Goal: Task Accomplishment & Management: Use online tool/utility

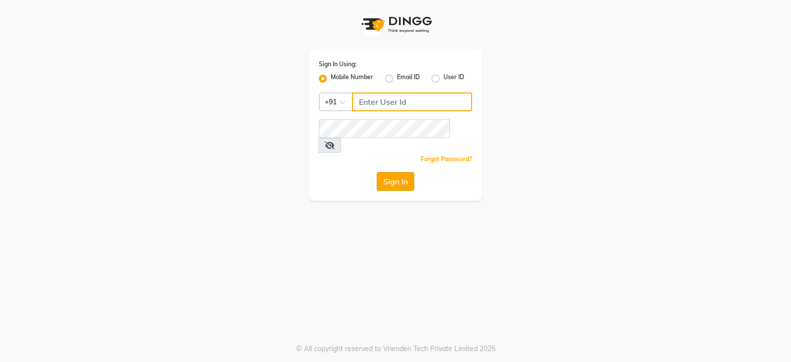
type input "9949413104"
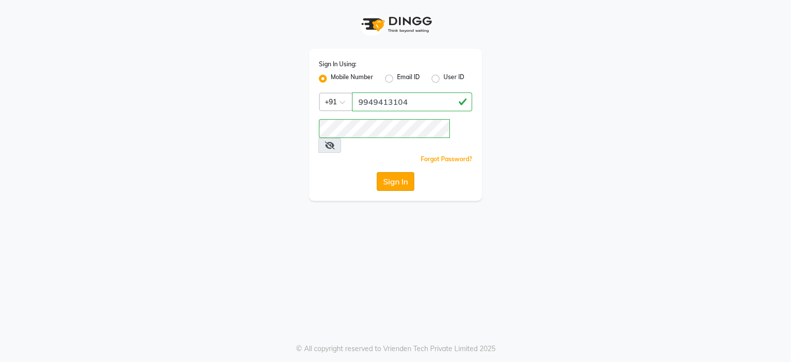
click at [392, 175] on button "Sign In" at bounding box center [395, 181] width 38 height 19
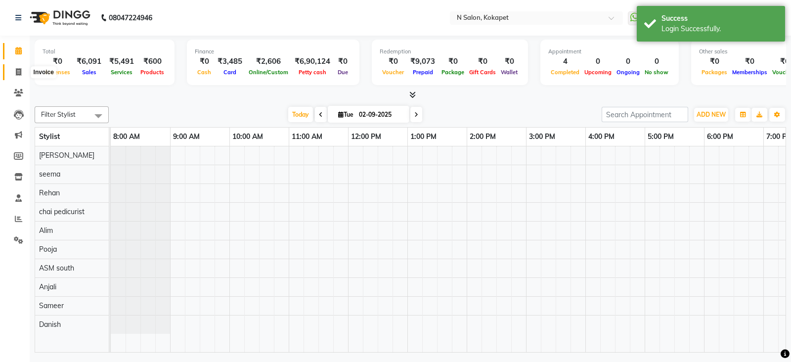
click at [16, 72] on icon at bounding box center [18, 71] width 5 height 7
select select "7256"
select select "service"
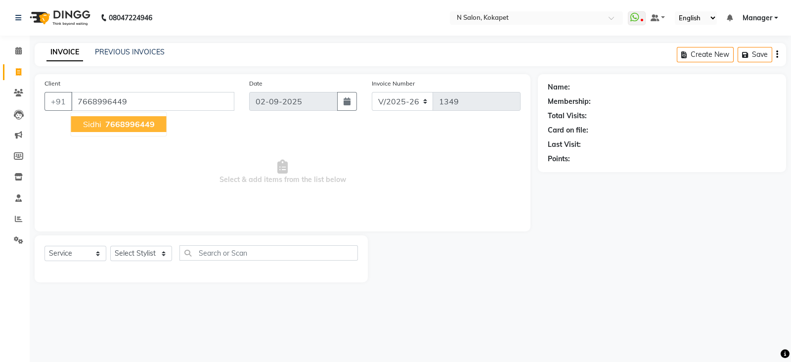
type input "7668996449"
click at [104, 120] on ngb-highlight "7668996449" at bounding box center [128, 124] width 51 height 10
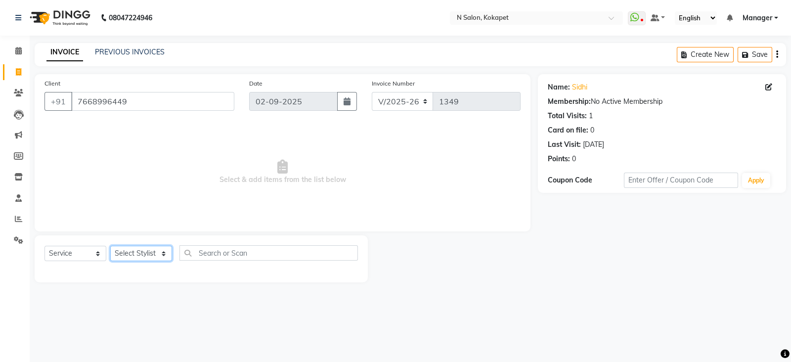
click at [158, 246] on select "Select Stylist [PERSON_NAME] ASM south [PERSON_NAME] pedicurist [DEMOGRAPHIC_DA…" at bounding box center [141, 253] width 62 height 15
select select "62025"
click at [110, 246] on select "Select Stylist [PERSON_NAME] ASM south [PERSON_NAME] pedicurist [DEMOGRAPHIC_DA…" at bounding box center [141, 253] width 62 height 15
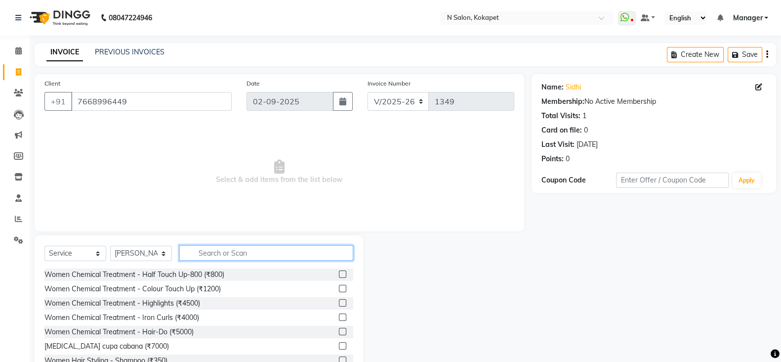
click at [214, 246] on input "text" at bounding box center [266, 252] width 174 height 15
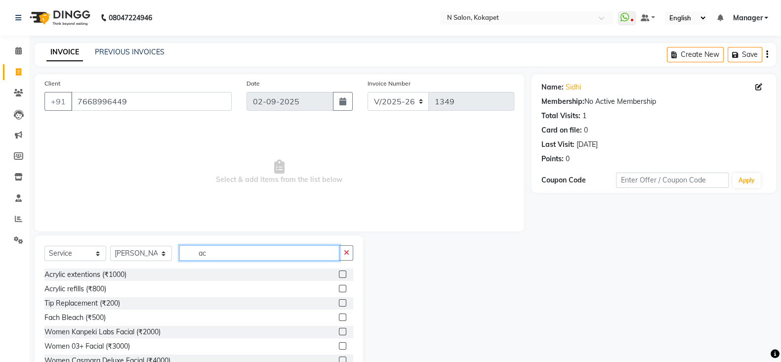
type input "ac"
click at [339, 273] on label at bounding box center [342, 273] width 7 height 7
click at [339, 273] on input "checkbox" at bounding box center [342, 274] width 6 height 6
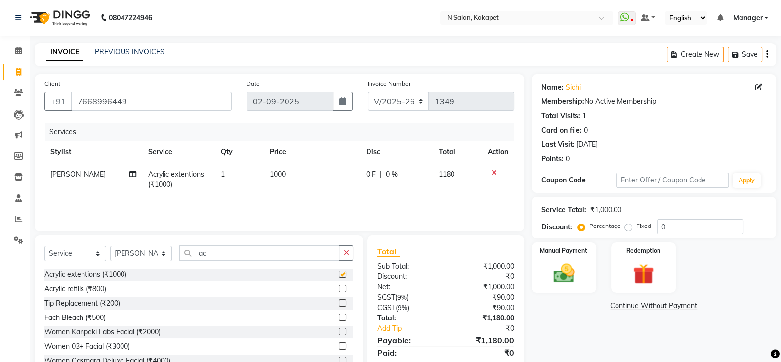
checkbox input "false"
click at [296, 255] on input "ac" at bounding box center [259, 252] width 160 height 15
type input "a"
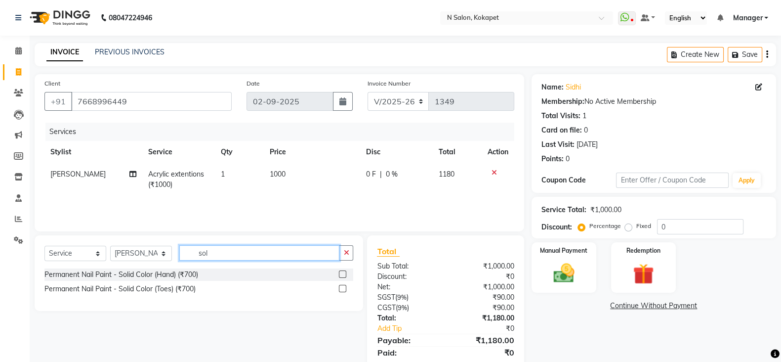
type input "sol"
click at [341, 272] on label at bounding box center [342, 273] width 7 height 7
click at [341, 272] on input "checkbox" at bounding box center [342, 274] width 6 height 6
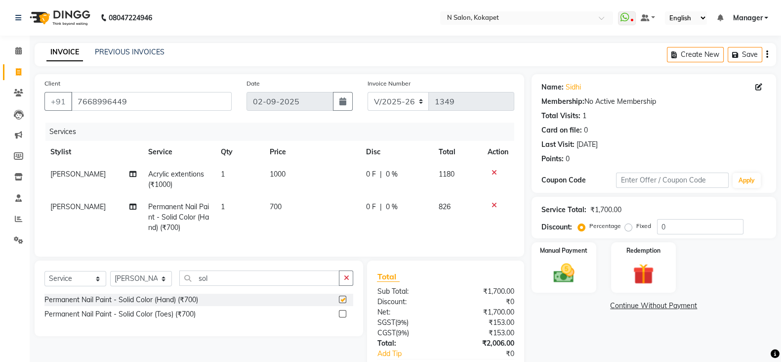
checkbox input "false"
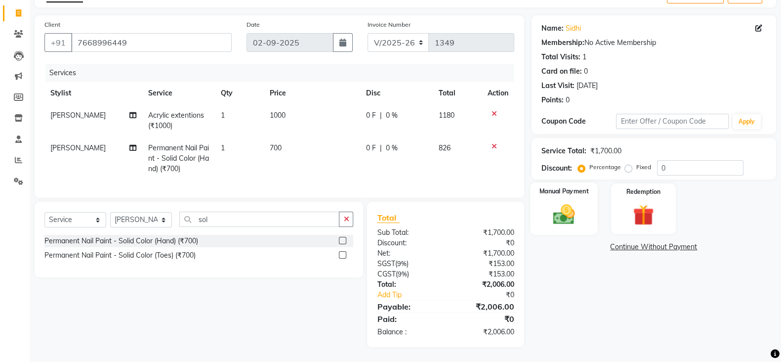
click at [561, 204] on img at bounding box center [563, 214] width 35 height 25
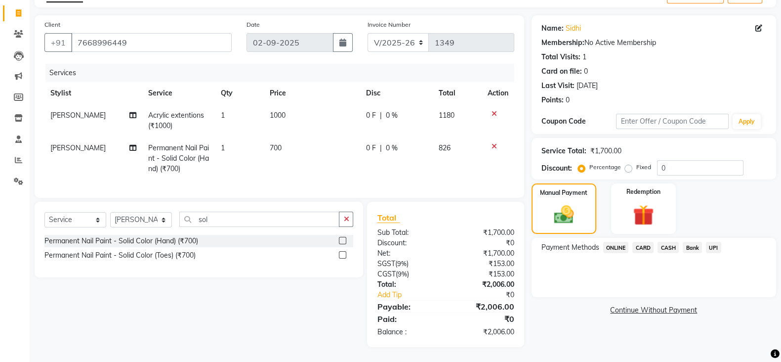
click at [669, 242] on span "CASH" at bounding box center [668, 247] width 21 height 11
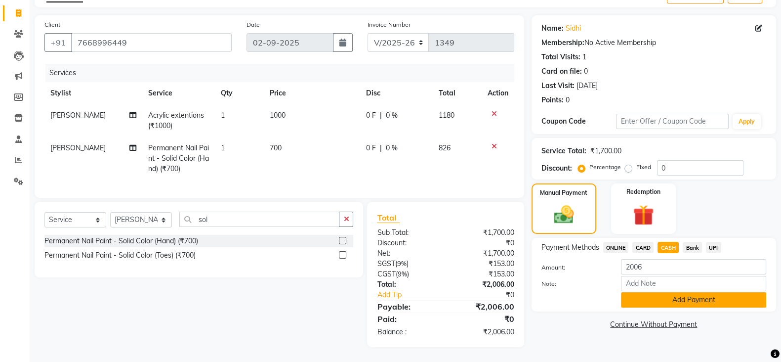
click at [661, 292] on button "Add Payment" at bounding box center [693, 299] width 145 height 15
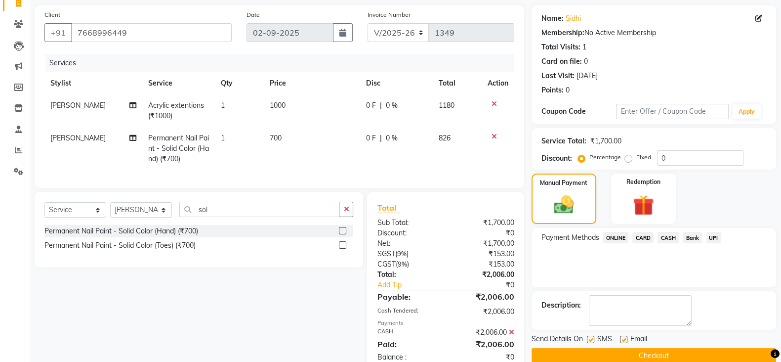
scroll to position [103, 0]
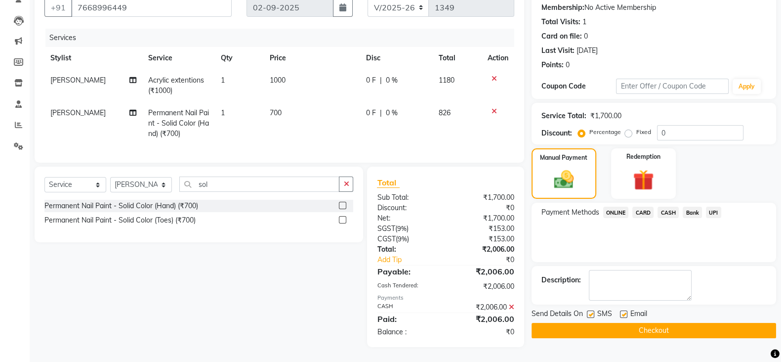
click at [660, 323] on button "Checkout" at bounding box center [654, 330] width 245 height 15
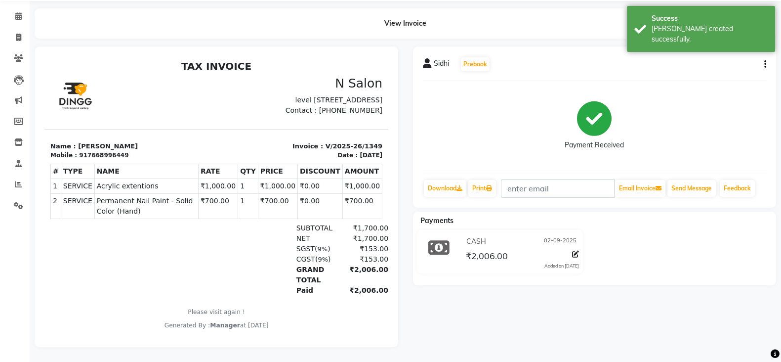
scroll to position [43, 0]
